Goal: Information Seeking & Learning: Learn about a topic

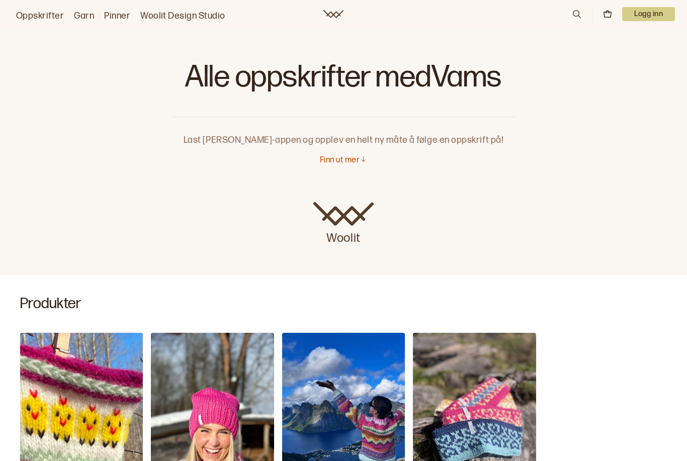
click at [80, 16] on link "Garn" at bounding box center [84, 16] width 20 height 14
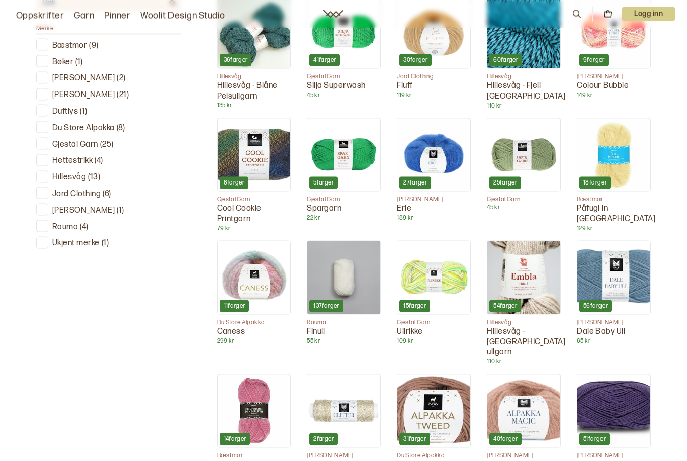
scroll to position [363, 0]
click at [38, 221] on div at bounding box center [43, 226] width 10 height 10
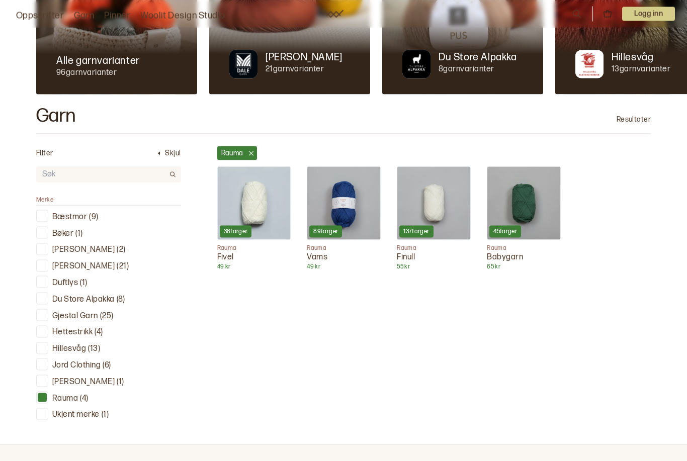
scroll to position [204, 0]
click at [318, 252] on p "Vams" at bounding box center [344, 257] width 74 height 11
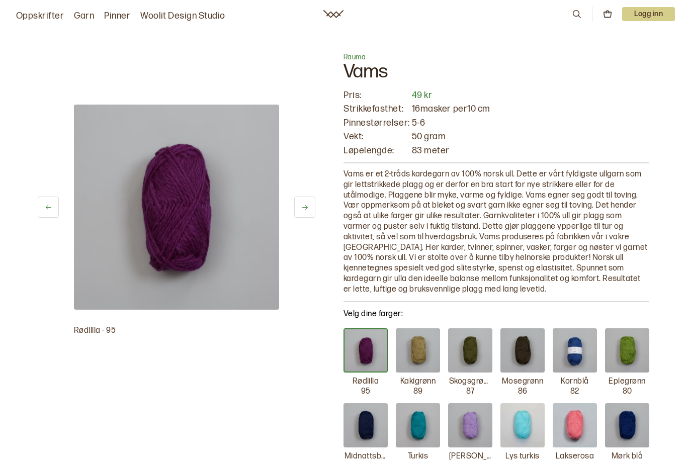
click at [161, 16] on link "Woolit Design Studio" at bounding box center [182, 16] width 85 height 14
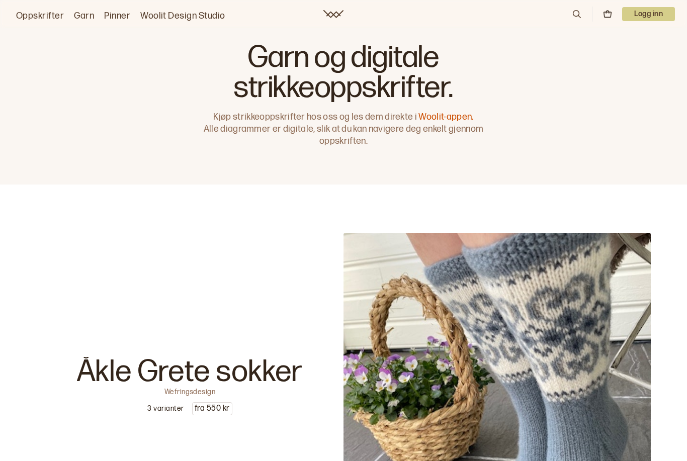
click at [84, 15] on link "Garn" at bounding box center [84, 16] width 20 height 14
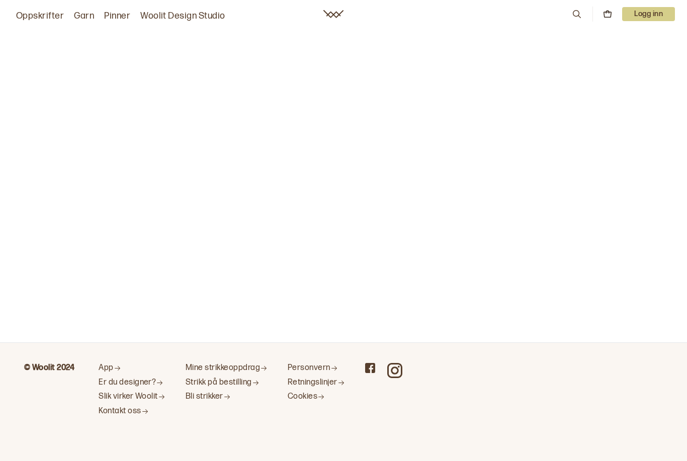
click at [28, 17] on link "Oppskrifter" at bounding box center [40, 16] width 48 height 14
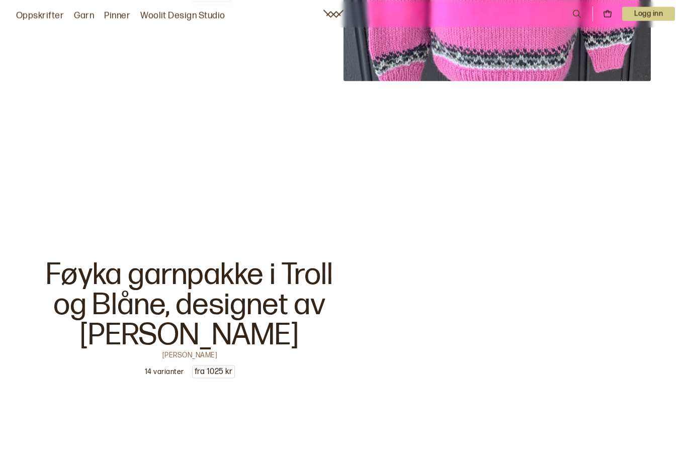
scroll to position [2938, 0]
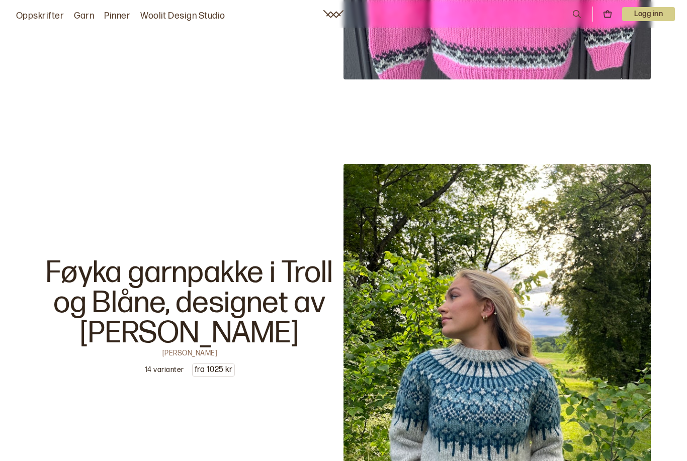
click at [275, 370] on div "Føyka garnpakke i Troll og Blåne, designet av [PERSON_NAME] 14 varianter fra 10…" at bounding box center [189, 317] width 307 height 307
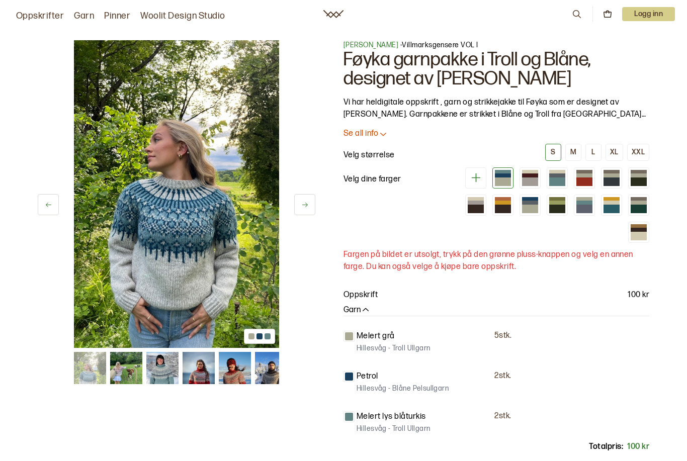
click at [601, 153] on button "L" at bounding box center [593, 152] width 16 height 17
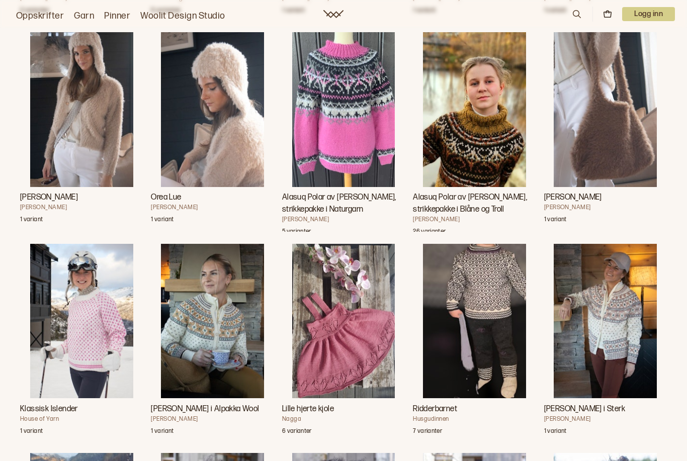
scroll to position [5041, 0]
click at [476, 207] on h3 "Alasuq Polar av [PERSON_NAME], strikkepakke i Blåne og Troll" at bounding box center [474, 204] width 123 height 24
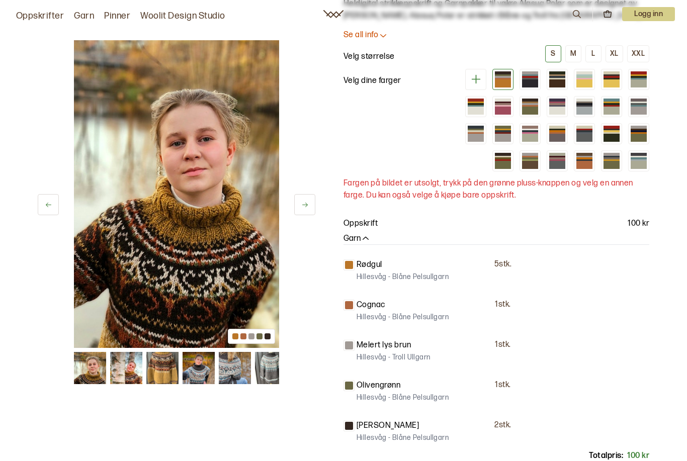
scroll to position [98, 0]
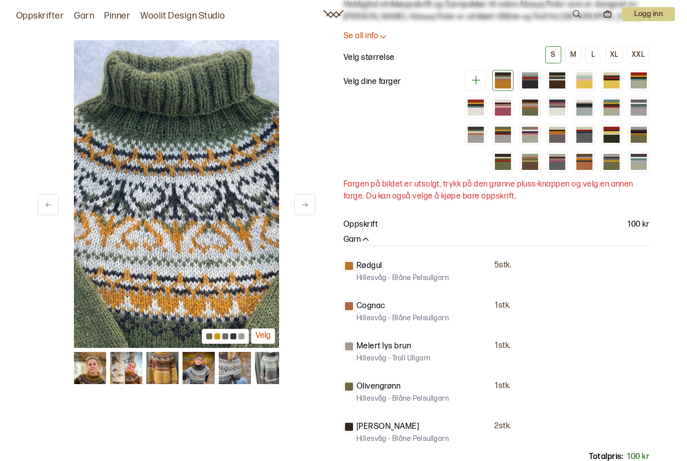
click at [168, 377] on img at bounding box center [162, 368] width 32 height 32
click at [167, 367] on img at bounding box center [162, 368] width 32 height 32
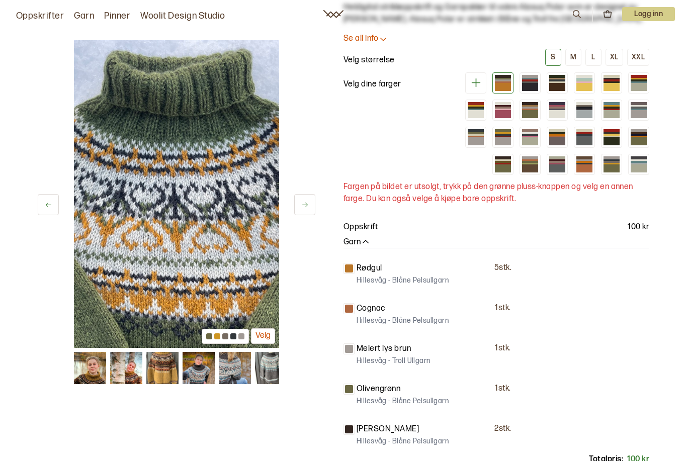
click at [130, 375] on img at bounding box center [126, 368] width 32 height 32
click at [140, 369] on img at bounding box center [126, 368] width 32 height 32
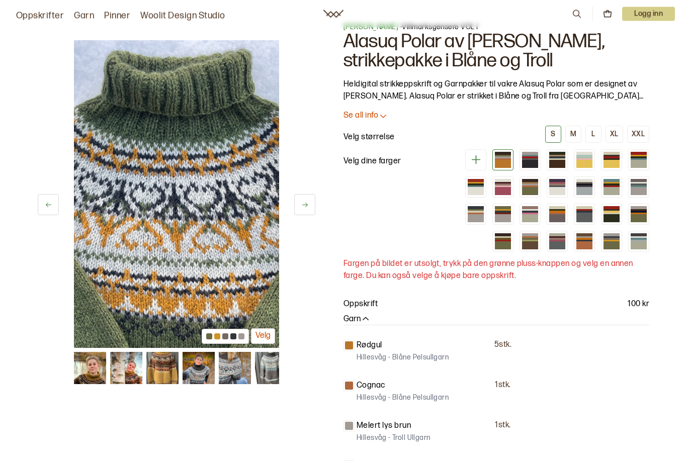
scroll to position [0, 0]
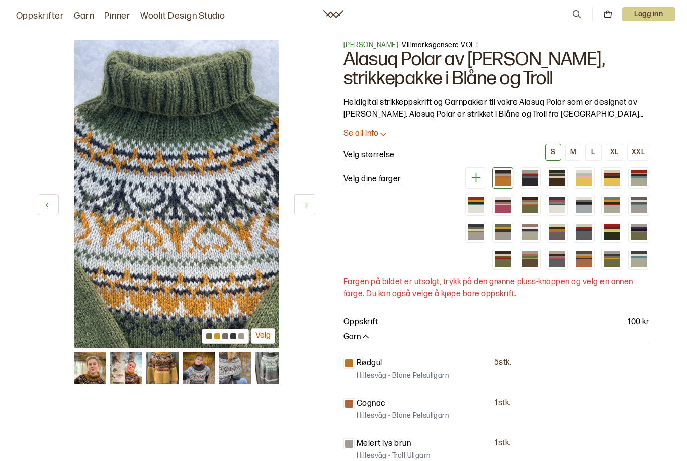
click at [53, 208] on button at bounding box center [48, 204] width 21 height 21
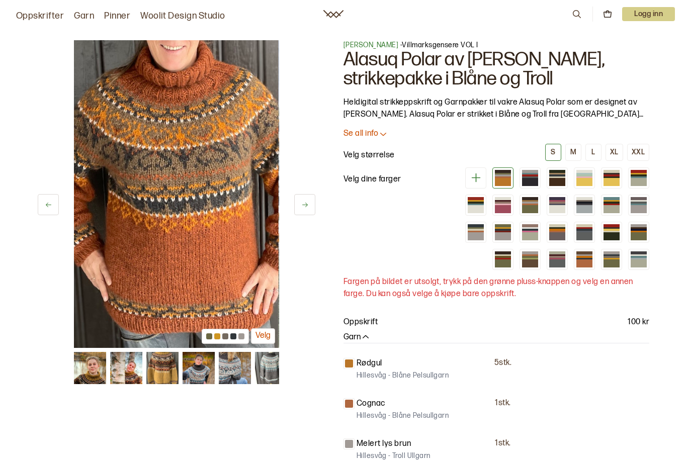
click at [58, 200] on button at bounding box center [48, 204] width 21 height 21
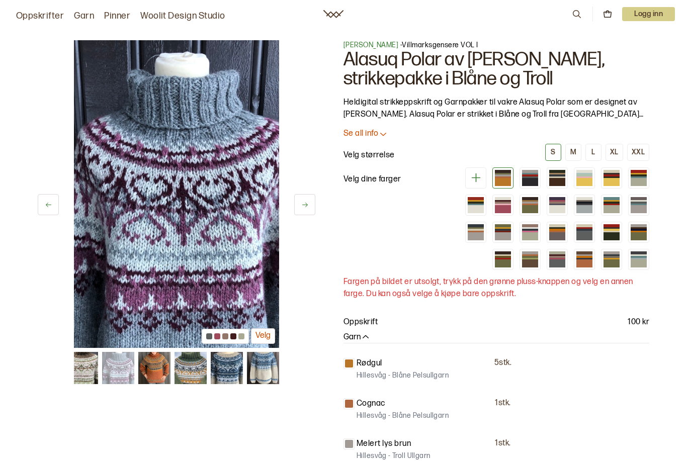
click at [58, 204] on button at bounding box center [48, 204] width 21 height 21
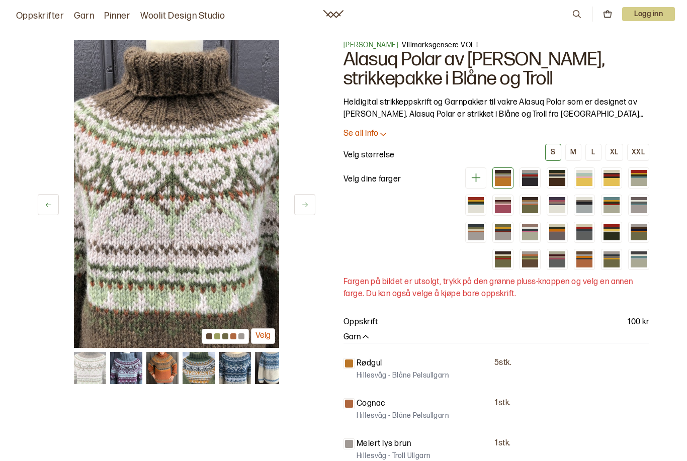
click at [52, 213] on button at bounding box center [48, 204] width 21 height 21
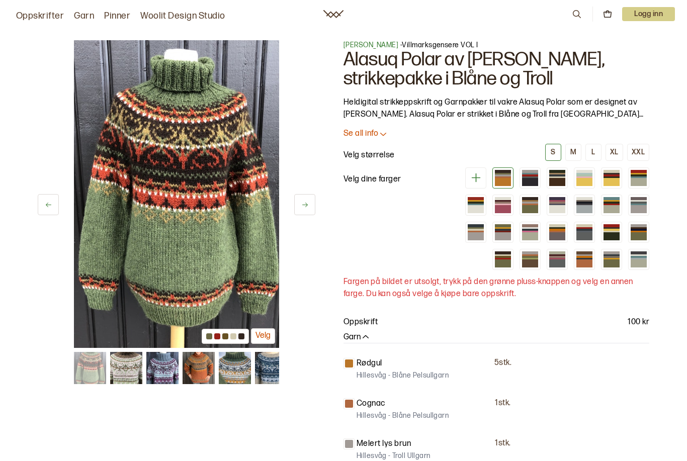
click at [57, 203] on button at bounding box center [48, 204] width 21 height 21
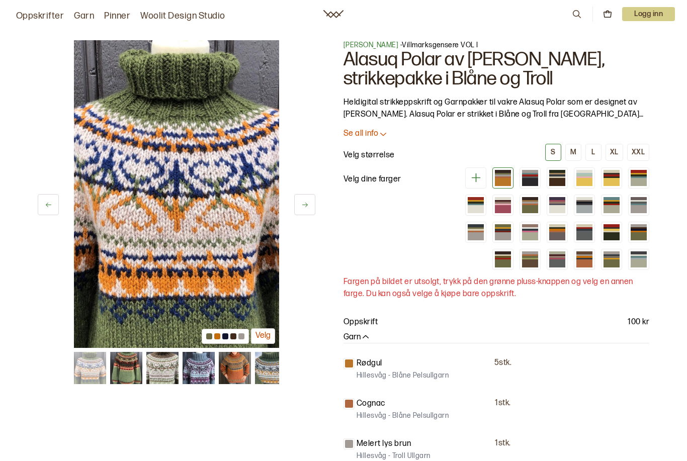
click at [58, 196] on button at bounding box center [48, 204] width 21 height 21
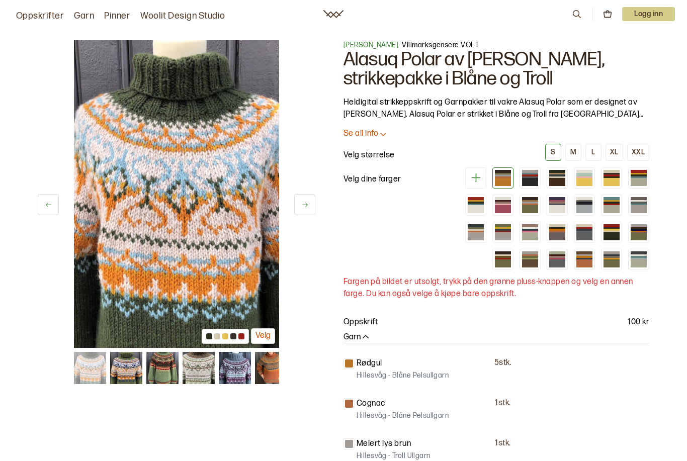
click at [55, 207] on button at bounding box center [48, 204] width 21 height 21
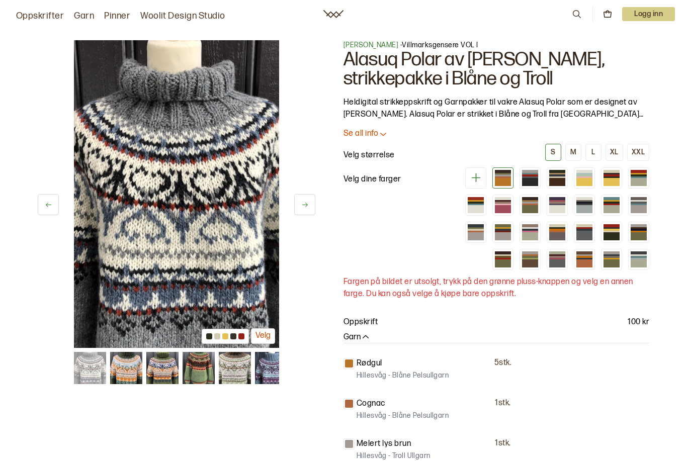
click at [52, 203] on button at bounding box center [48, 204] width 21 height 21
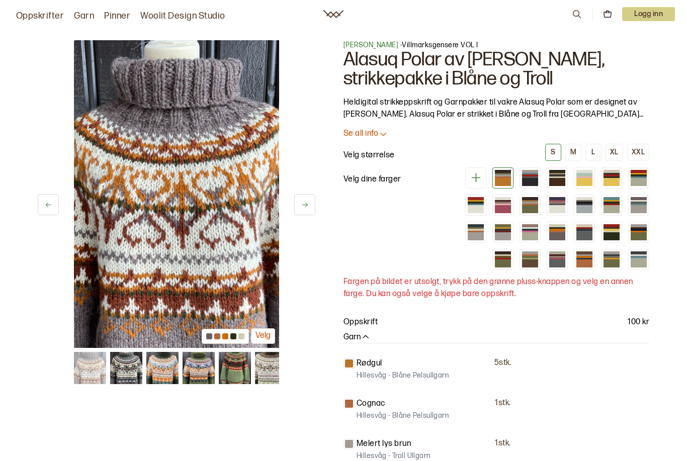
click at [55, 192] on div "28 av 38 Velg" at bounding box center [176, 194] width 277 height 308
click at [52, 205] on button at bounding box center [48, 204] width 21 height 21
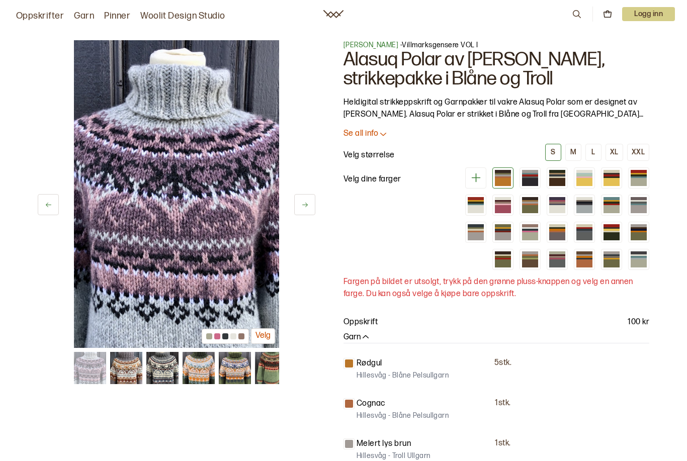
click at [43, 211] on button at bounding box center [48, 204] width 21 height 21
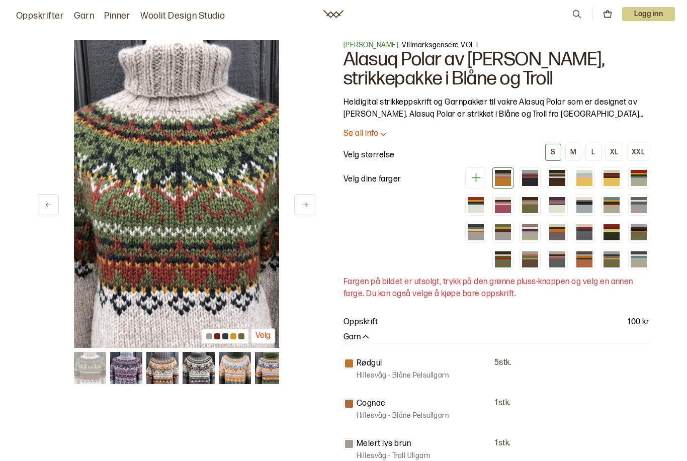
click at [38, 216] on div "26 av 38 Velg" at bounding box center [176, 194] width 277 height 308
click at [52, 215] on button at bounding box center [48, 204] width 21 height 21
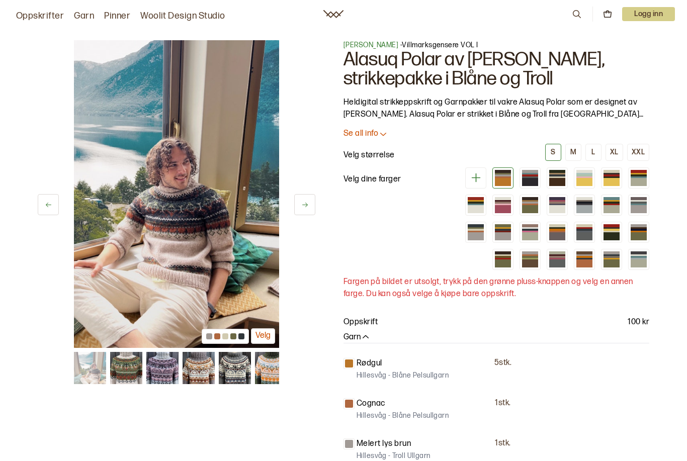
click at [40, 206] on button at bounding box center [48, 204] width 21 height 21
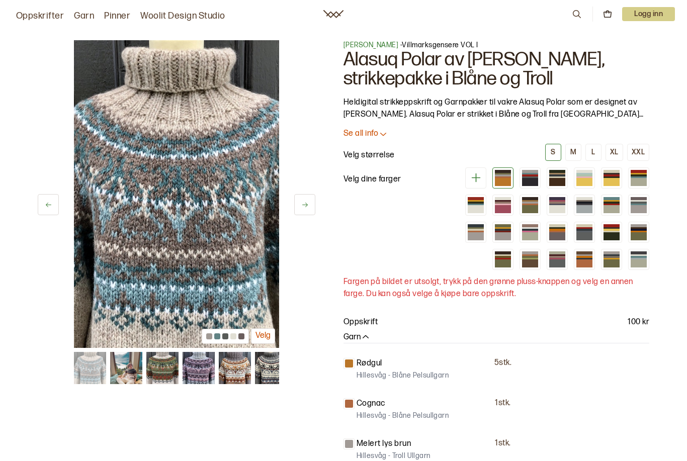
click at [40, 209] on button at bounding box center [48, 204] width 21 height 21
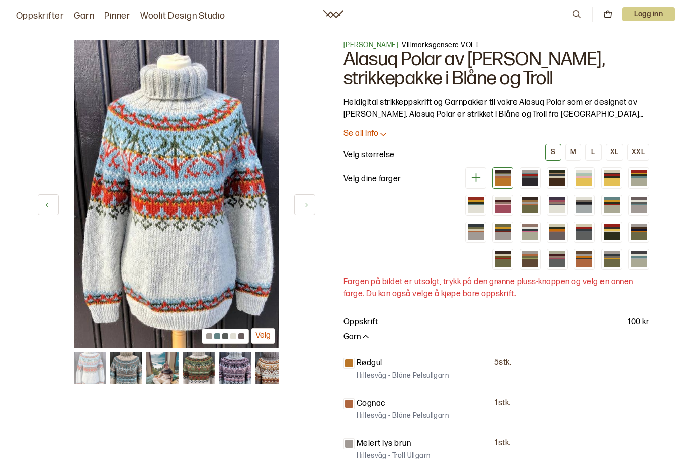
click at [39, 204] on button at bounding box center [48, 204] width 21 height 21
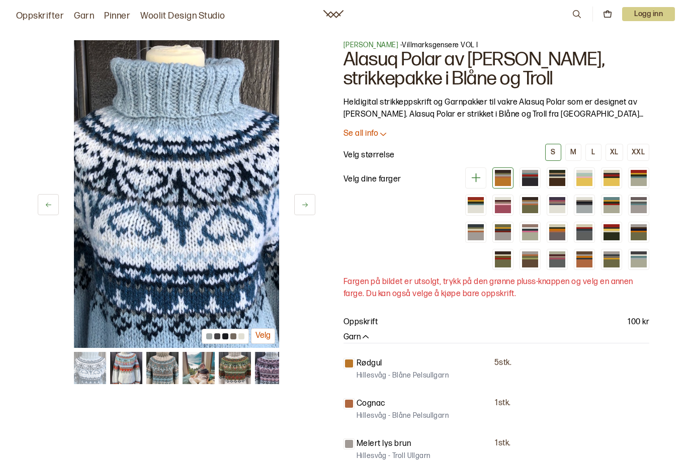
click at [38, 199] on button at bounding box center [48, 204] width 21 height 21
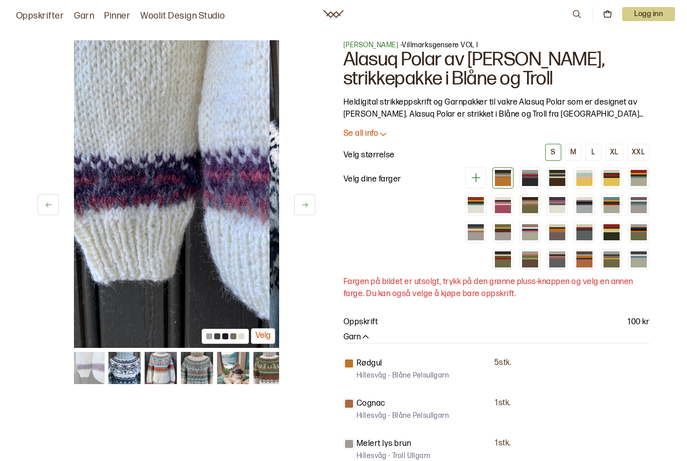
click at [38, 199] on button at bounding box center [48, 204] width 21 height 21
click at [39, 200] on button at bounding box center [48, 204] width 21 height 21
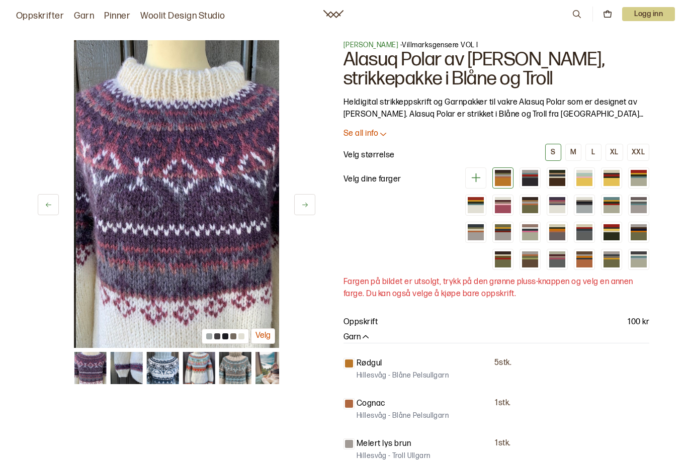
click at [39, 199] on button at bounding box center [48, 204] width 21 height 21
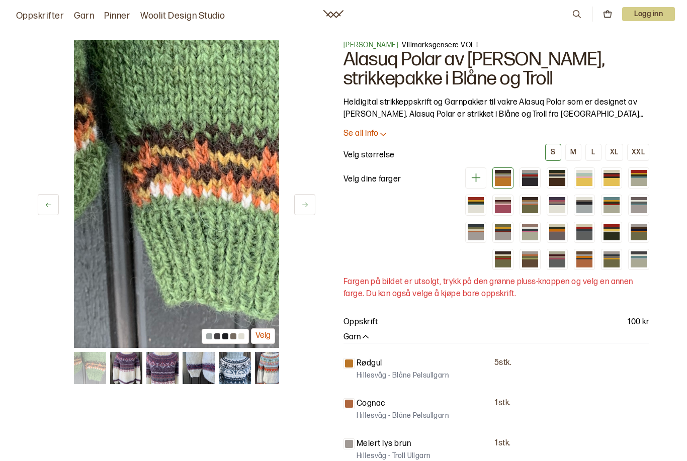
click at [34, 198] on div "22 av 38 Velg 22 av 38 Velg [PERSON_NAME] - Villmarksgensere VOL I Alasuq Polar…" at bounding box center [343, 390] width 643 height 741
click at [31, 194] on div "18 av 38 Velg 18 av 38 Velg [PERSON_NAME] - Villmarksgensere VOL I Alasuq Polar…" at bounding box center [343, 390] width 643 height 741
click at [42, 211] on button at bounding box center [48, 204] width 21 height 21
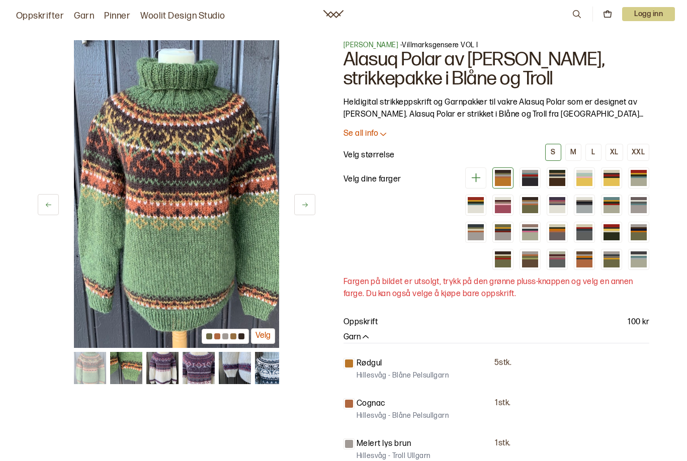
click at [40, 205] on button at bounding box center [48, 204] width 21 height 21
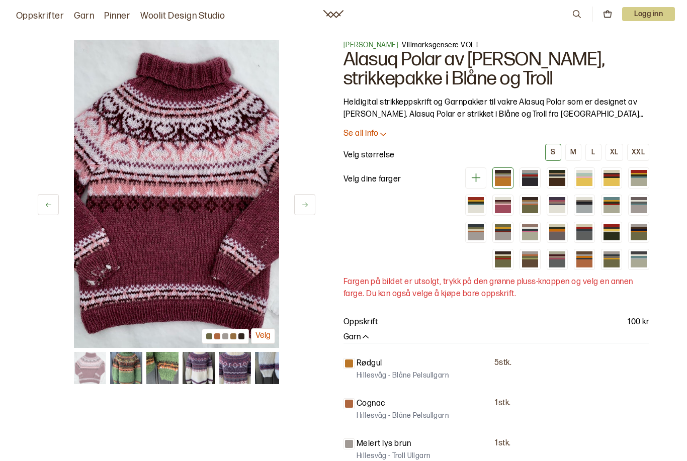
click at [41, 203] on button at bounding box center [48, 204] width 21 height 21
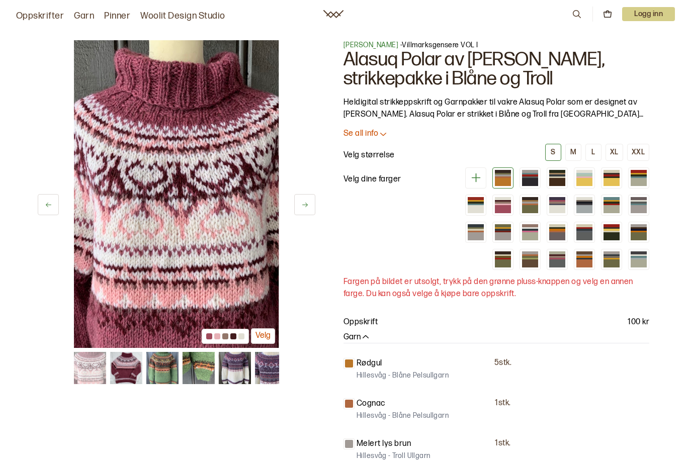
click at [41, 203] on button at bounding box center [48, 204] width 21 height 21
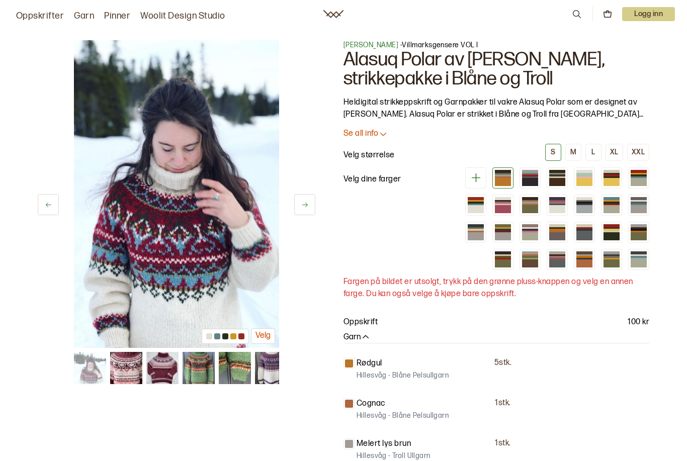
click at [33, 208] on div "14 av 38 Velg 14 av 38 Velg [PERSON_NAME] - Villmarksgensere VOL I Alasuq Polar…" at bounding box center [343, 390] width 643 height 741
click at [45, 214] on button at bounding box center [48, 204] width 21 height 21
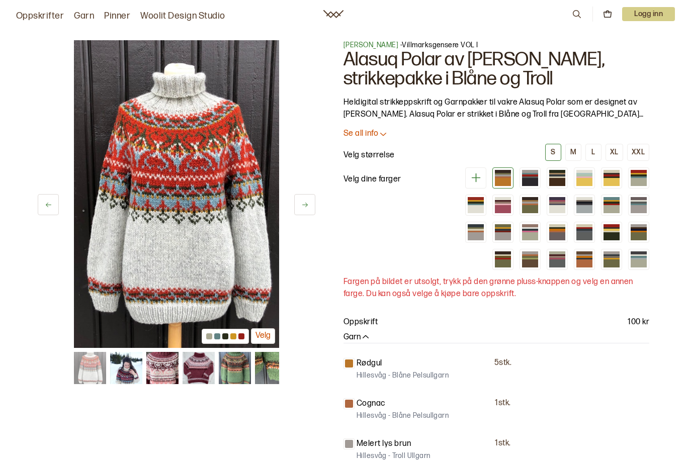
click at [48, 211] on button at bounding box center [48, 204] width 21 height 21
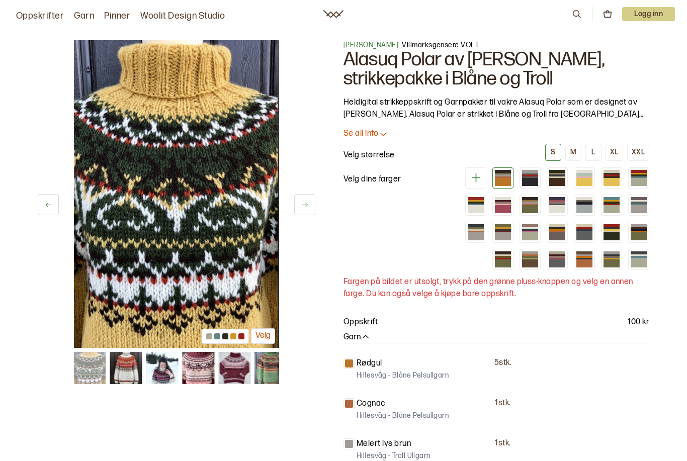
click at [43, 206] on button at bounding box center [48, 204] width 21 height 21
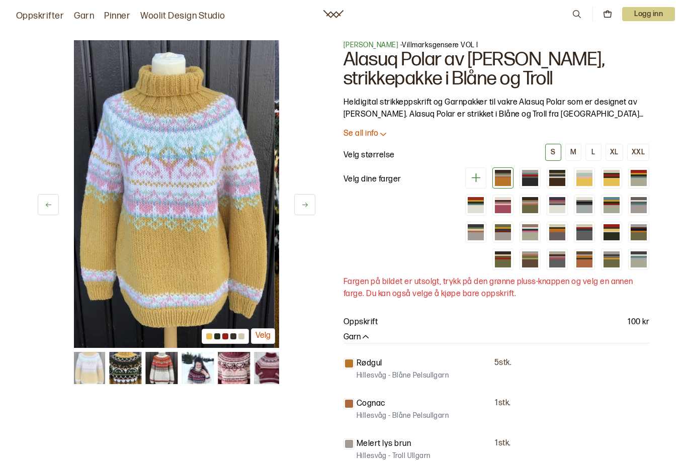
click at [43, 206] on button at bounding box center [48, 204] width 21 height 21
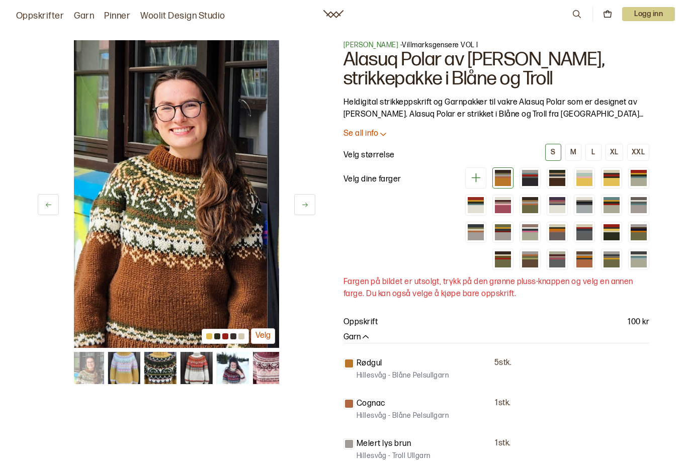
click at [42, 204] on button at bounding box center [48, 204] width 21 height 21
click at [41, 203] on button at bounding box center [48, 204] width 21 height 21
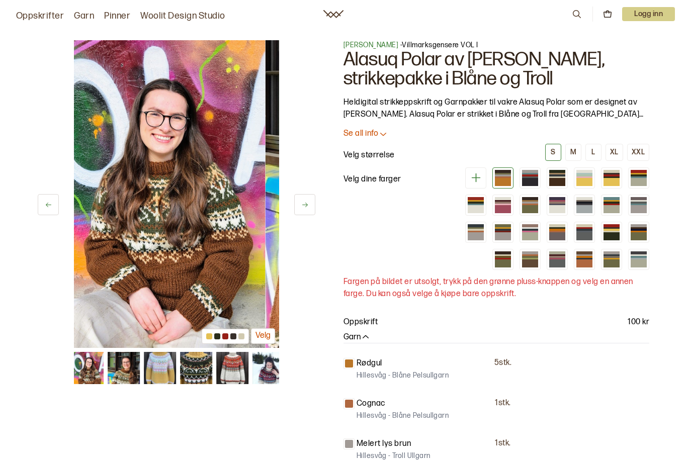
click at [45, 206] on icon at bounding box center [49, 205] width 8 height 8
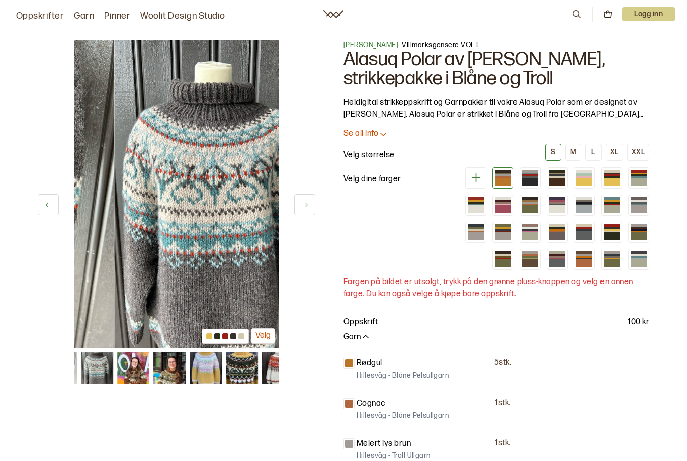
click at [44, 206] on button at bounding box center [48, 204] width 21 height 21
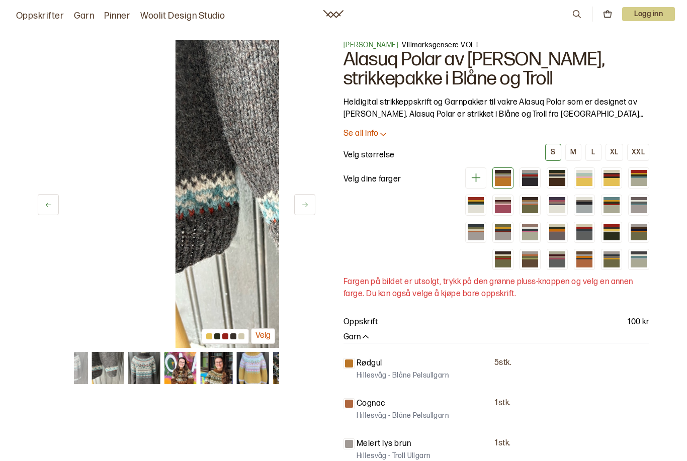
click at [42, 205] on button at bounding box center [48, 204] width 21 height 21
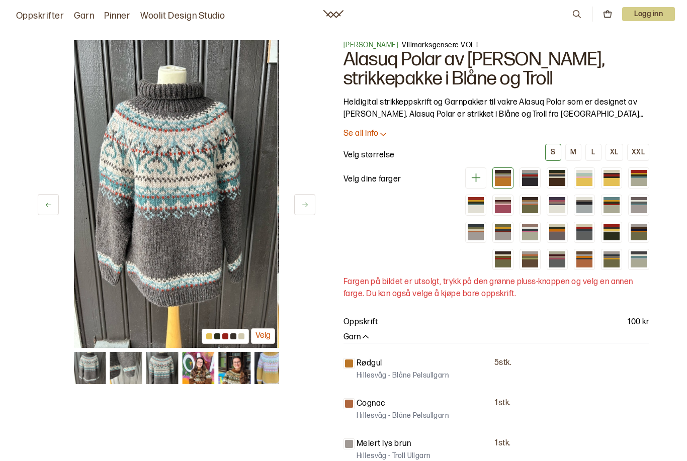
click at [42, 205] on button at bounding box center [48, 204] width 21 height 21
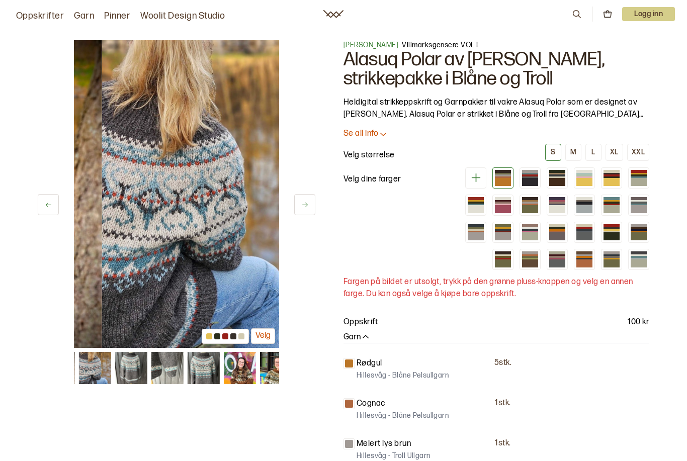
click at [43, 207] on button at bounding box center [48, 204] width 21 height 21
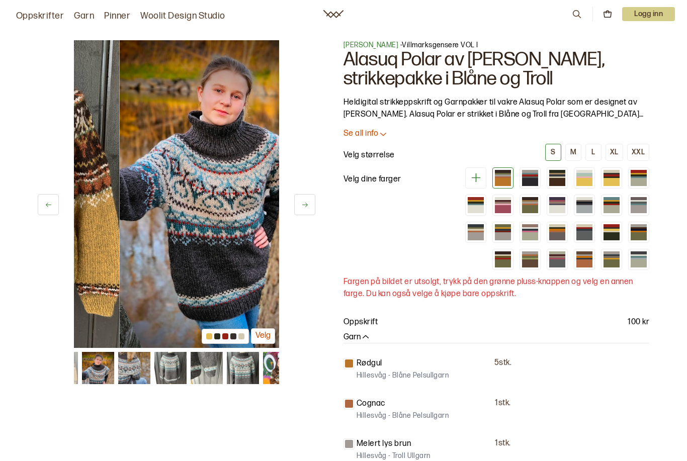
click at [43, 207] on button at bounding box center [48, 204] width 21 height 21
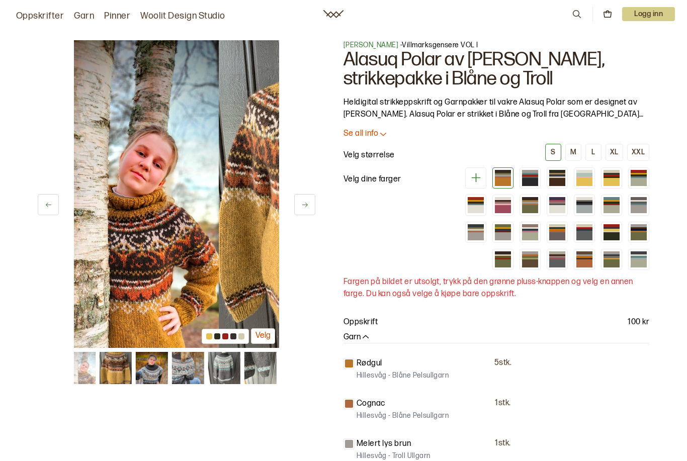
click at [40, 207] on button at bounding box center [48, 204] width 21 height 21
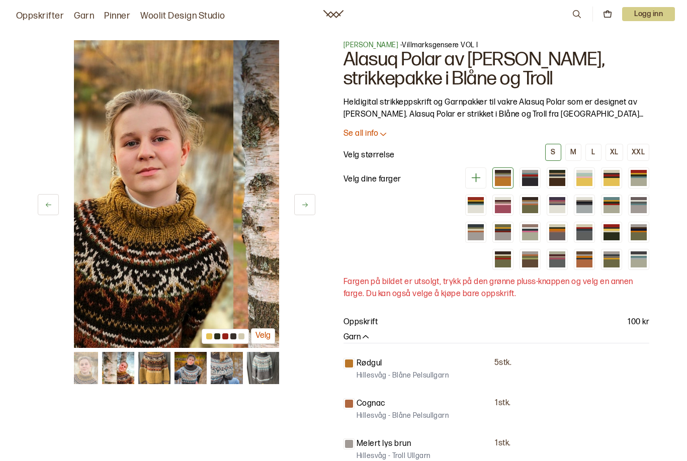
click at [40, 207] on button at bounding box center [48, 204] width 21 height 21
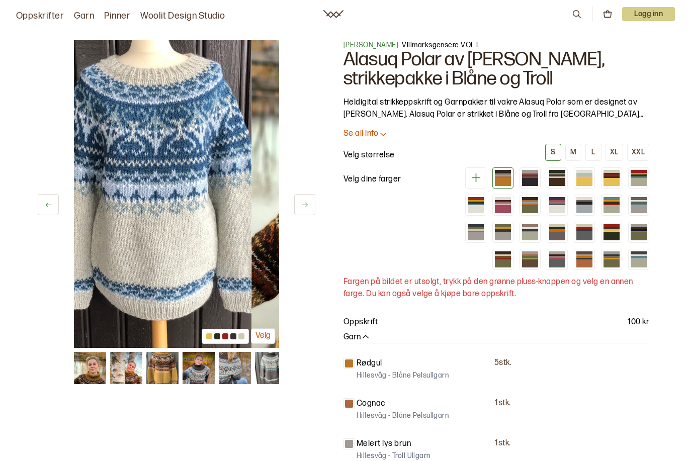
click at [39, 207] on button at bounding box center [48, 204] width 21 height 21
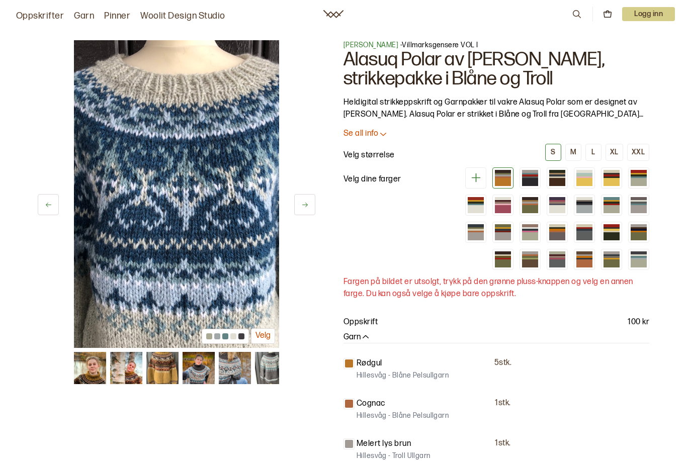
scroll to position [5074, 0]
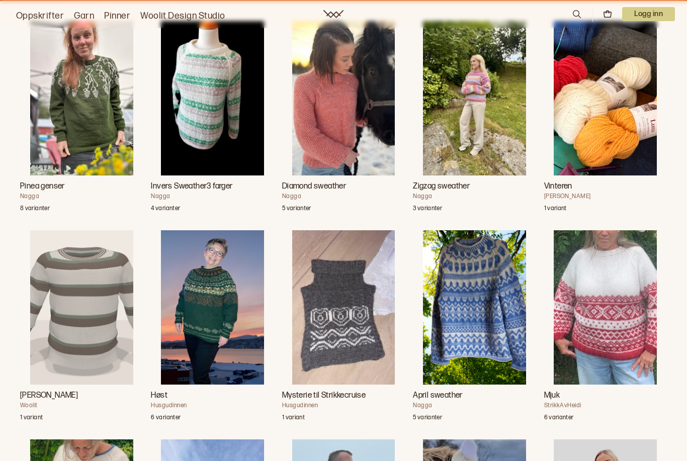
scroll to position [793, 0]
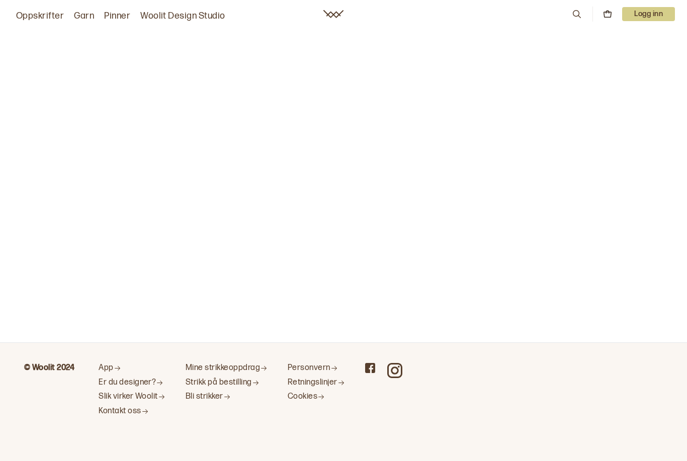
scroll to position [32, 0]
